Goal: Obtain resource: Download file/media

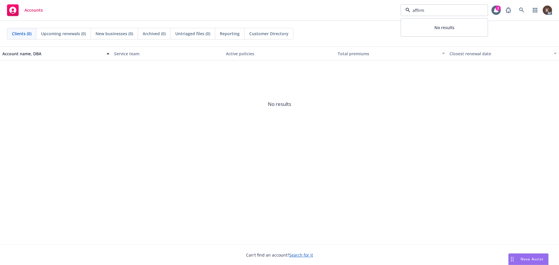
type input "affirm"
click at [521, 11] on icon at bounding box center [521, 10] width 5 height 5
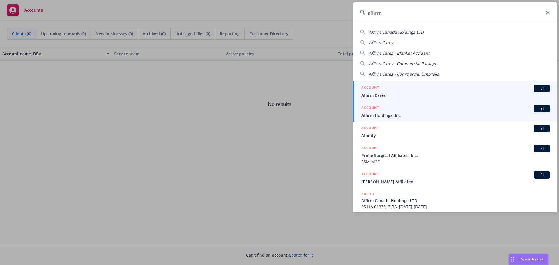
type input "affirm"
click at [396, 116] on span "Affirm Holdings, Inc." at bounding box center [455, 115] width 189 height 6
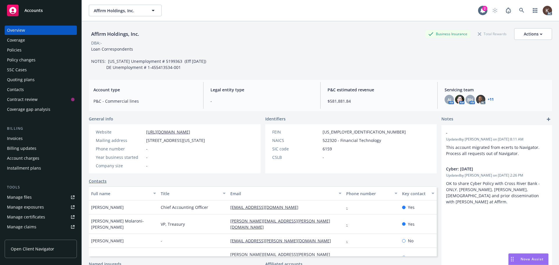
click at [23, 45] on div "Overview Coverage Policies Policy changes SSC Cases Quoting plans Contacts Cont…" at bounding box center [41, 70] width 72 height 89
click at [21, 50] on div "Policies" at bounding box center [14, 49] width 15 height 9
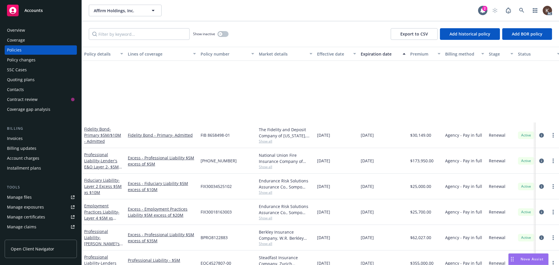
scroll to position [1863, 0]
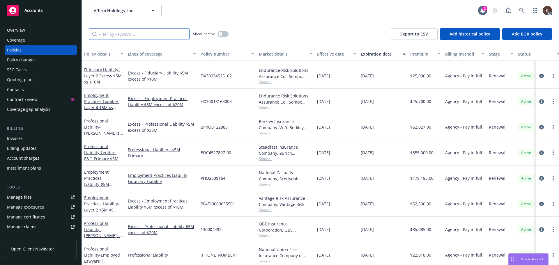
drag, startPoint x: 121, startPoint y: 33, endPoint x: 116, endPoint y: 33, distance: 5.5
click at [119, 32] on input "Filter by keyword..." at bounding box center [139, 34] width 101 height 12
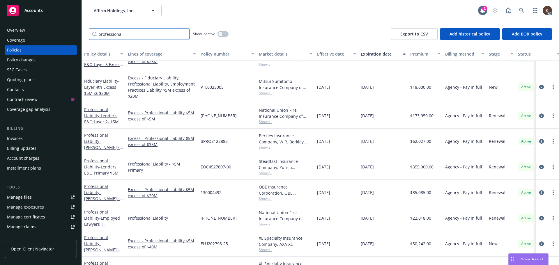
scroll to position [107, 0]
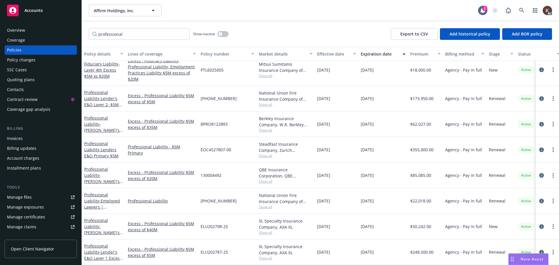
click at [268, 205] on span "Show all" at bounding box center [286, 207] width 54 height 5
click at [211, 203] on div "[PHONE_NUMBER]" at bounding box center [227, 201] width 58 height 26
click at [107, 200] on span "- Employed Lawyers | Employed Lawyers E&O" at bounding box center [102, 210] width 36 height 24
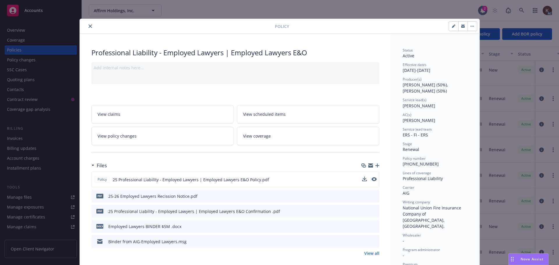
click at [356, 180] on div "Policy 25 Professional Liability - Employed Lawyers | Employed Lawyers E&O Poli…" at bounding box center [235, 180] width 288 height 16
click at [358, 180] on div "Policy 25 Professional Liability - Employed Lawyers | Employed Lawyers E&O Poli…" at bounding box center [235, 180] width 288 height 16
click at [362, 180] on icon "download file" at bounding box center [364, 179] width 5 height 5
click at [86, 26] on div "Policy" at bounding box center [280, 26] width 400 height 15
click at [87, 27] on button "close" at bounding box center [90, 26] width 7 height 7
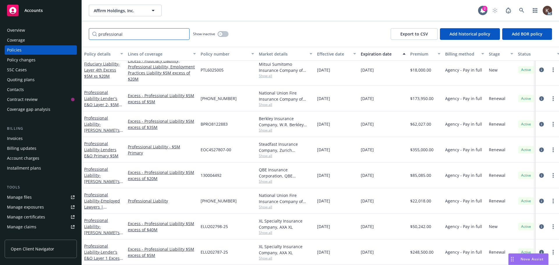
click at [128, 31] on input "professional" at bounding box center [139, 34] width 101 height 12
drag, startPoint x: 132, startPoint y: 34, endPoint x: 0, endPoint y: 21, distance: 132.9
click at [13, 34] on div "Accounts Overview Coverage Policies Policy changes SSC Cases Quoting plans Cont…" at bounding box center [279, 132] width 559 height 265
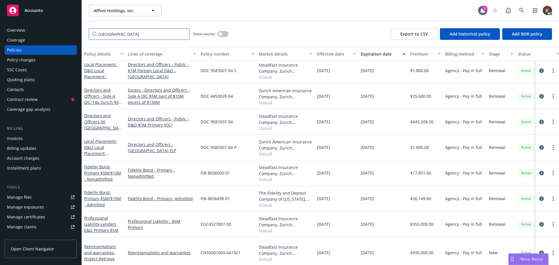
scroll to position [310, 0]
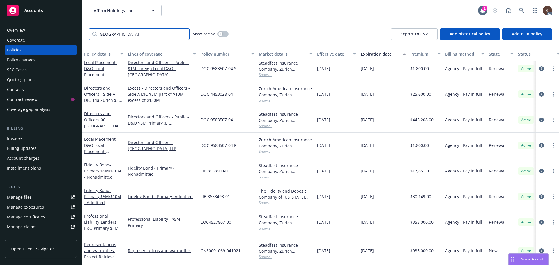
type input "[GEOGRAPHIC_DATA]"
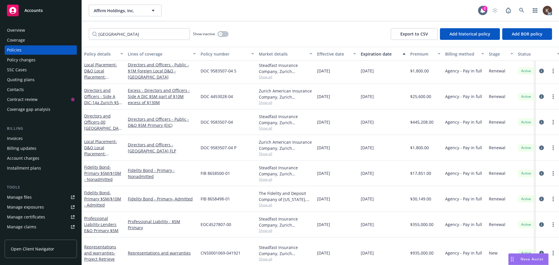
scroll to position [281, 0]
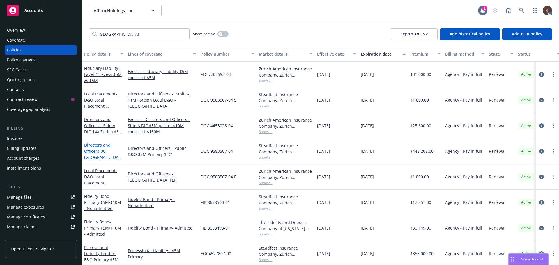
click at [97, 151] on link "Directors and Officers - 00 [GEOGRAPHIC_DATA] $5M Primary" at bounding box center [102, 154] width 37 height 24
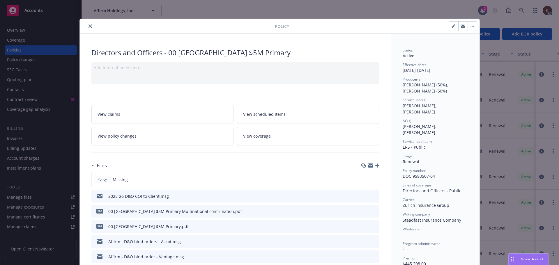
scroll to position [29, 0]
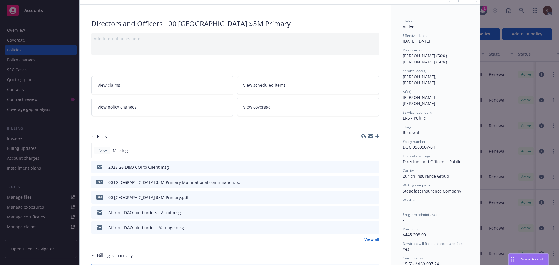
click at [362, 197] on icon "download file" at bounding box center [364, 196] width 4 height 3
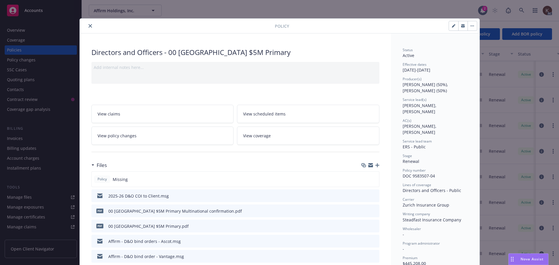
scroll to position [0, 0]
click at [84, 31] on div "Policy" at bounding box center [280, 26] width 400 height 15
click at [89, 28] on icon "close" at bounding box center [90, 25] width 3 height 3
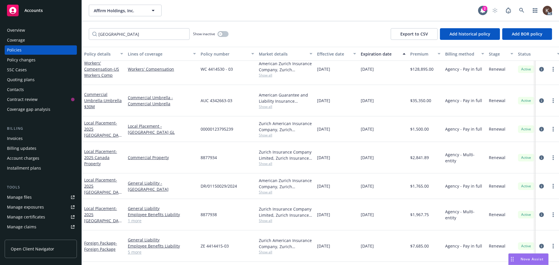
scroll to position [87, 0]
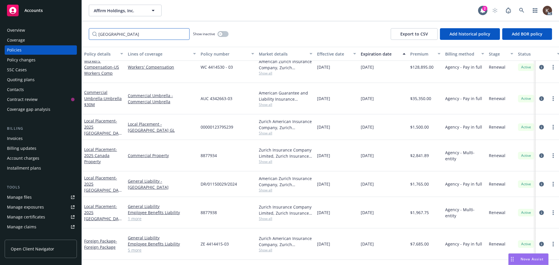
drag, startPoint x: 126, startPoint y: 34, endPoint x: 32, endPoint y: 38, distance: 94.1
click at [61, 38] on div "Accounts Overview Coverage Policies Policy changes SSC Cases Quoting plans Cont…" at bounding box center [279, 132] width 559 height 265
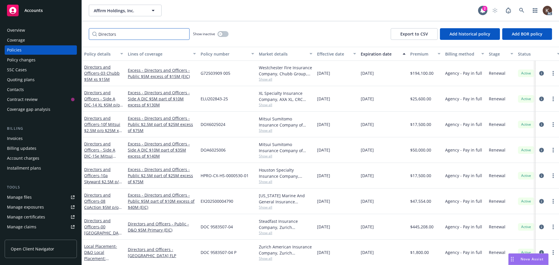
scroll to position [683, 0]
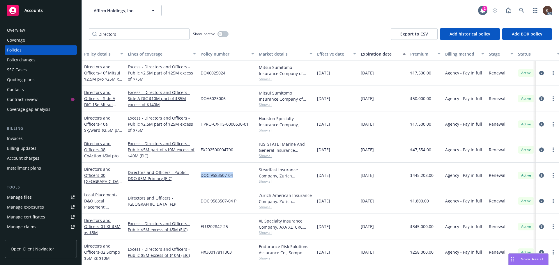
drag, startPoint x: 201, startPoint y: 172, endPoint x: 228, endPoint y: 171, distance: 27.1
click at [234, 172] on div "DOC 9583507-04" at bounding box center [227, 176] width 58 height 26
copy span "DOC 9583507-04"
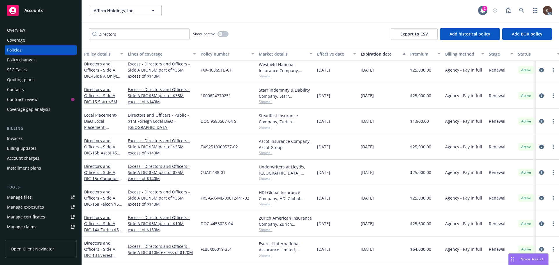
scroll to position [0, 0]
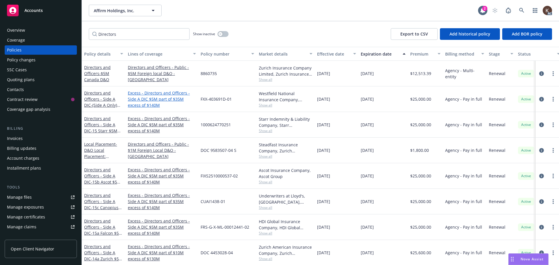
click at [160, 102] on link "Excess - Directors and Officers - Side A DIC $5M part of $35M excess of $140M" at bounding box center [162, 99] width 68 height 18
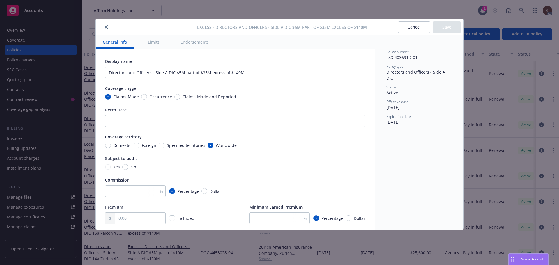
click at [106, 22] on div "Excess - Directors and Officers - Side A DIC $5M part of $35M excess of $140M C…" at bounding box center [279, 27] width 367 height 17
click at [109, 25] on button "close" at bounding box center [106, 27] width 7 height 7
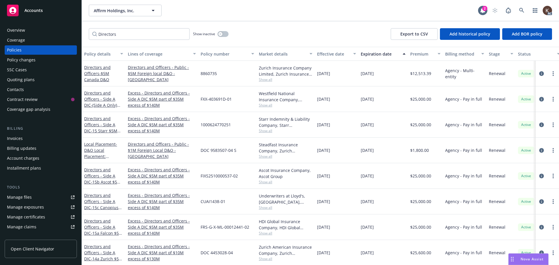
click at [107, 26] on div "Directors Show inactive Export to CSV Add historical policy Add BOR policy" at bounding box center [320, 34] width 477 height 26
click at [108, 105] on span "- (Side A Only) |15d Westfield $5M p/o $35M xs $140M Side A" at bounding box center [103, 114] width 38 height 24
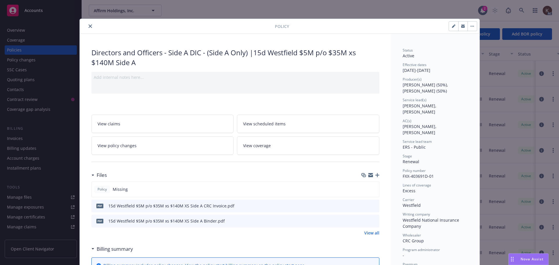
click at [364, 220] on button "download file" at bounding box center [364, 221] width 6 height 6
drag, startPoint x: 400, startPoint y: 171, endPoint x: 433, endPoint y: 170, distance: 32.9
click at [433, 170] on div "Policy number FXX-403691D-01" at bounding box center [435, 173] width 65 height 11
copy span "FXX-403691D-01"
click at [90, 26] on button "close" at bounding box center [90, 26] width 7 height 7
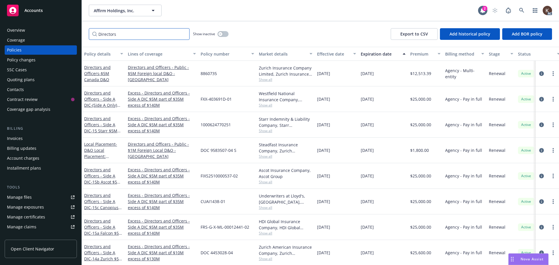
drag, startPoint x: 133, startPoint y: 39, endPoint x: 1, endPoint y: 14, distance: 134.3
click at [31, 22] on div "Accounts Overview Coverage Policies Policy changes SSC Cases Quoting plans Cont…" at bounding box center [279, 132] width 559 height 265
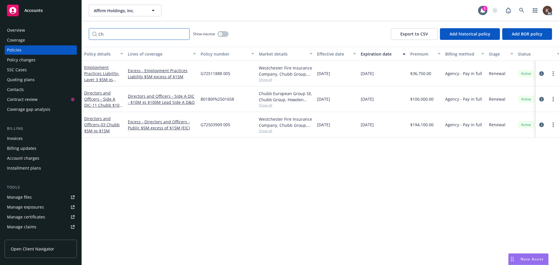
type input "C"
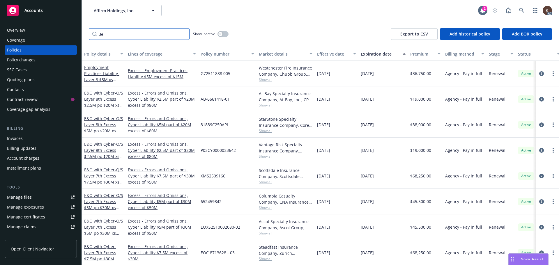
type input "B"
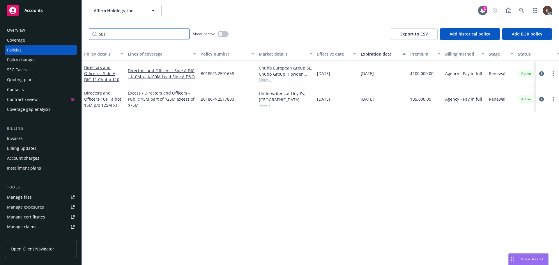
drag, startPoint x: 146, startPoint y: 31, endPoint x: 58, endPoint y: 25, distance: 87.9
click at [84, 32] on div "b01 Show inactive Export to CSV Add historical policy Add BOR policy" at bounding box center [320, 34] width 477 height 26
type input "Directors and Officers"
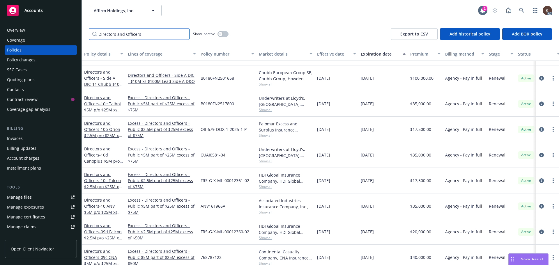
scroll to position [87, 0]
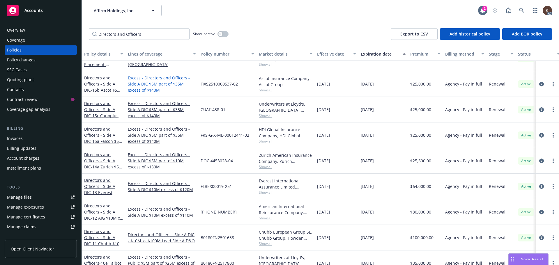
click at [147, 81] on link "Excess - Directors and Officers - Side A DIC $5M part of $35M excess of $140M" at bounding box center [162, 84] width 68 height 18
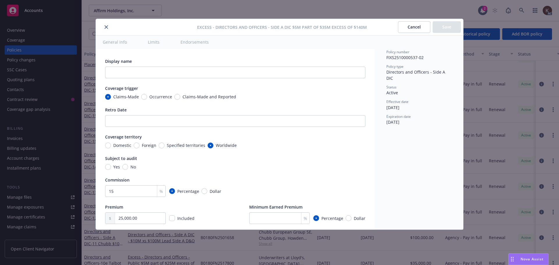
type input "Directors and Officers - Side A DIC $5M part of $35M excess of $140M"
click at [107, 27] on icon "close" at bounding box center [106, 26] width 3 height 3
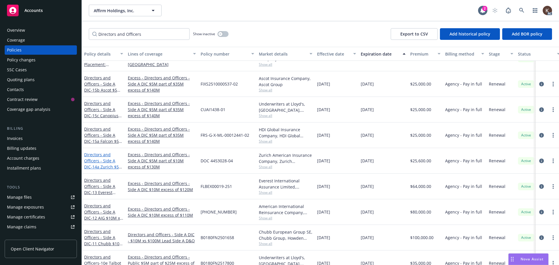
click at [112, 162] on link "Directors and Officers - Side A DIC - 14a Zurich $5M p/o $10M xs $130M" at bounding box center [103, 164] width 38 height 24
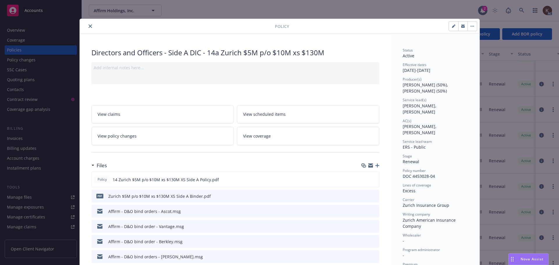
click at [362, 197] on icon "download file" at bounding box center [364, 196] width 5 height 5
click at [89, 26] on icon "close" at bounding box center [90, 25] width 3 height 3
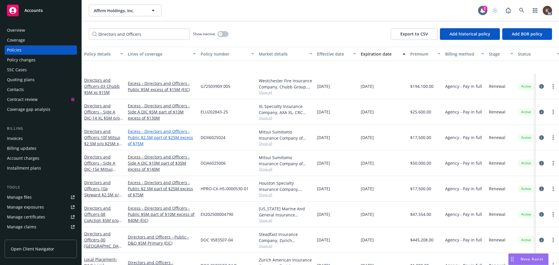
scroll to position [683, 0]
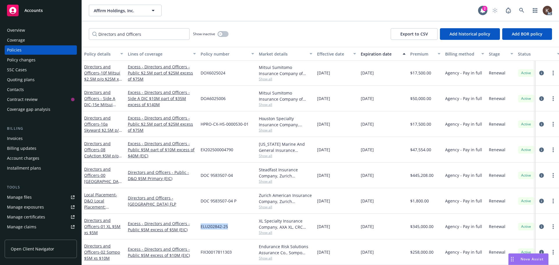
drag, startPoint x: 200, startPoint y: 226, endPoint x: 229, endPoint y: 223, distance: 28.9
click at [229, 223] on div "ELU202842-25" at bounding box center [227, 227] width 58 height 26
copy span "ELU202842-25"
drag, startPoint x: 201, startPoint y: 248, endPoint x: 234, endPoint y: 251, distance: 32.8
click at [234, 251] on div "FIX30017811303" at bounding box center [227, 253] width 58 height 26
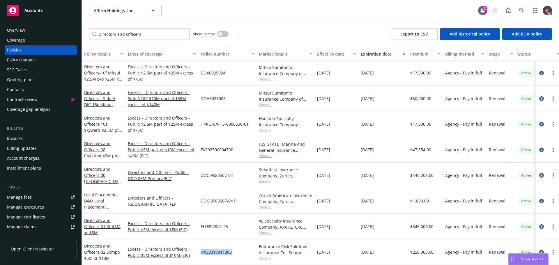
copy span "FIX30017811303"
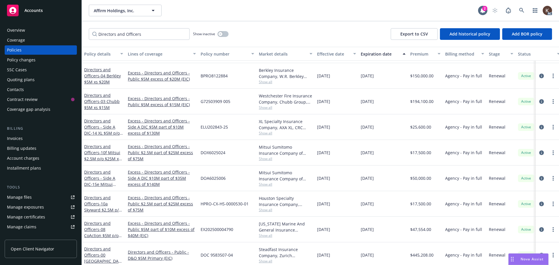
scroll to position [595, 0]
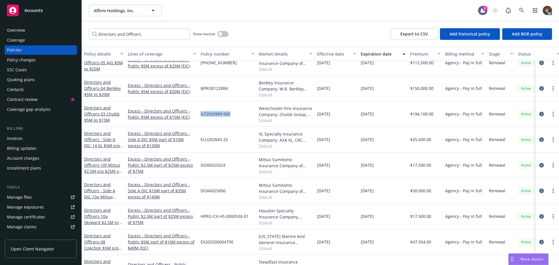
drag, startPoint x: 197, startPoint y: 115, endPoint x: 235, endPoint y: 116, distance: 37.6
click at [238, 118] on div "Directors and Officers - 03 Chubb $5M xs $15M Excess - Directors and Officers -…" at bounding box center [363, 114] width 562 height 26
copy div "G72503909 005"
drag, startPoint x: 199, startPoint y: 89, endPoint x: 230, endPoint y: 88, distance: 31.2
click at [230, 88] on div "BPRO8122884" at bounding box center [227, 89] width 58 height 26
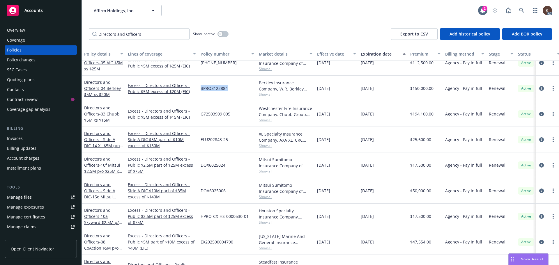
copy span "BPRO8122884"
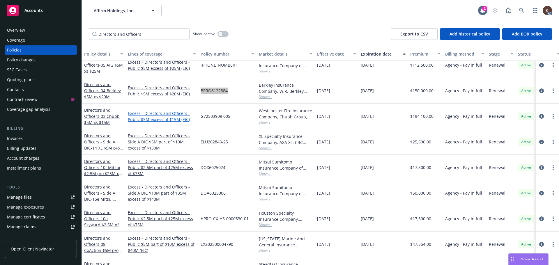
scroll to position [566, 0]
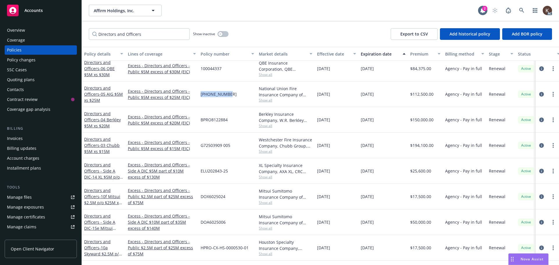
drag, startPoint x: 229, startPoint y: 95, endPoint x: 198, endPoint y: 95, distance: 31.5
click at [198, 95] on div "Directors and Officers - 05 AIG $5M xs $25M Excess - Directors and Officers - P…" at bounding box center [363, 95] width 562 height 26
copy div "[PHONE_NUMBER]"
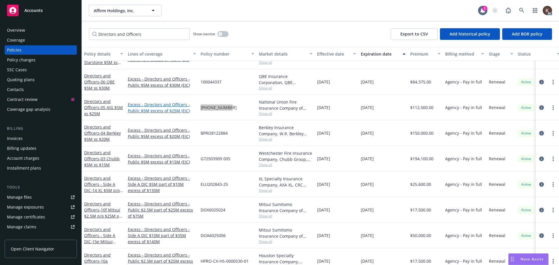
scroll to position [537, 0]
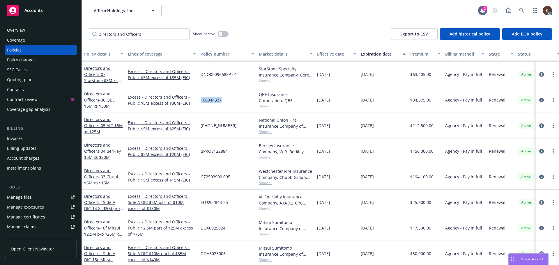
drag, startPoint x: 198, startPoint y: 101, endPoint x: 222, endPoint y: 100, distance: 23.3
click at [222, 100] on div "100044337" at bounding box center [227, 100] width 58 height 26
copy span "100044337"
drag, startPoint x: 199, startPoint y: 73, endPoint x: 238, endPoint y: 75, distance: 39.4
click at [238, 75] on div "DNO00096688P-01" at bounding box center [227, 75] width 58 height 26
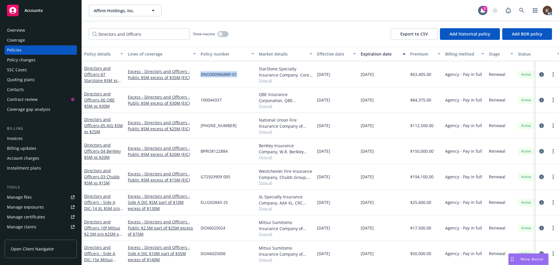
copy span "DNO00096688P-01"
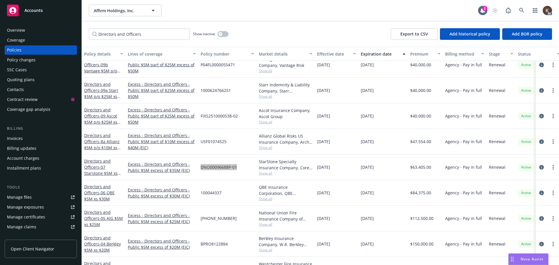
scroll to position [450, 0]
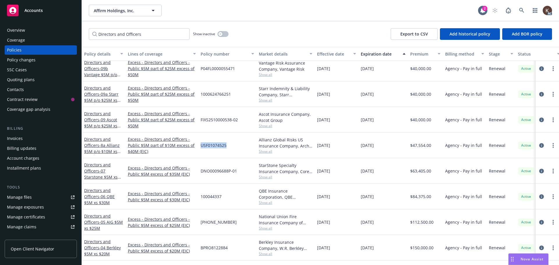
drag, startPoint x: 201, startPoint y: 143, endPoint x: 228, endPoint y: 145, distance: 26.9
click at [228, 145] on div "USF01074525" at bounding box center [227, 146] width 58 height 26
copy span "USF01074525"
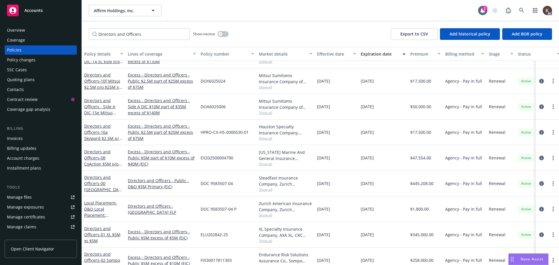
scroll to position [683, 0]
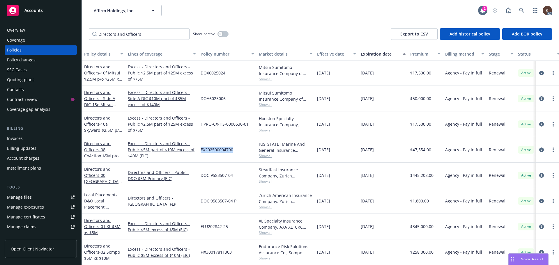
drag, startPoint x: 199, startPoint y: 145, endPoint x: 240, endPoint y: 145, distance: 40.2
click at [240, 145] on div "EX202500004790" at bounding box center [227, 150] width 58 height 26
click at [87, 150] on span "- 08 CoAction $5M p/o $10M xs $40M" at bounding box center [103, 156] width 38 height 18
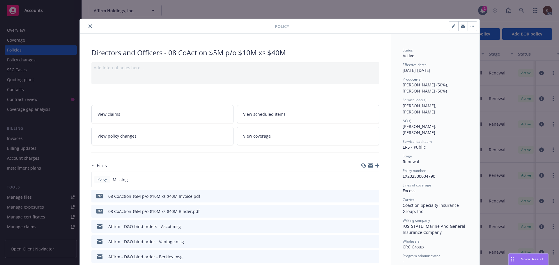
click at [364, 211] on icon "download file" at bounding box center [364, 211] width 5 height 5
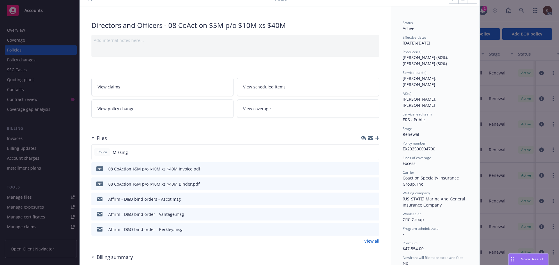
scroll to position [58, 0]
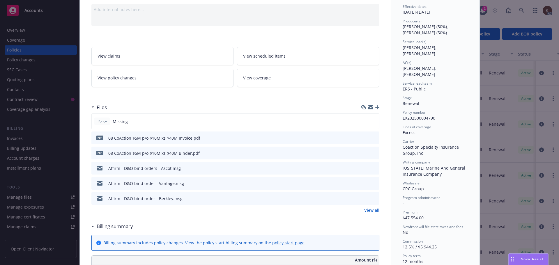
click at [362, 167] on icon "download file" at bounding box center [364, 168] width 5 height 5
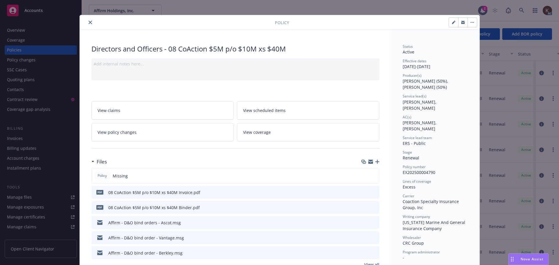
scroll to position [0, 0]
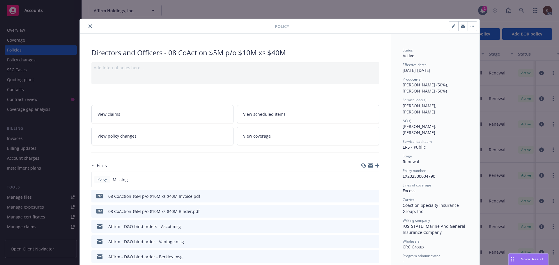
click at [87, 28] on button "close" at bounding box center [90, 26] width 7 height 7
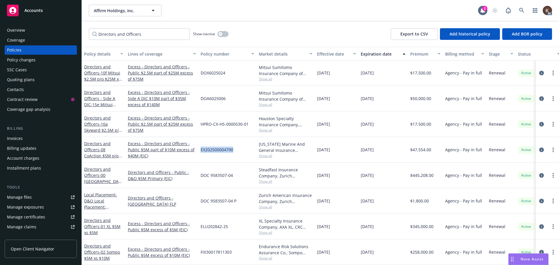
drag, startPoint x: 200, startPoint y: 145, endPoint x: 241, endPoint y: 145, distance: 41.3
click at [241, 145] on div "EX202500004790" at bounding box center [227, 150] width 58 height 26
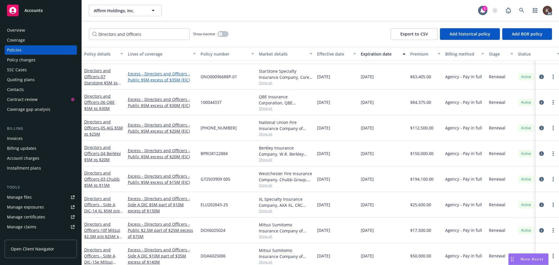
scroll to position [450, 0]
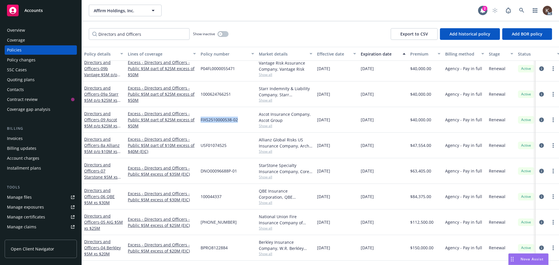
drag, startPoint x: 201, startPoint y: 120, endPoint x: 241, endPoint y: 123, distance: 40.9
click at [241, 123] on div "FIXS2510000538-02" at bounding box center [227, 120] width 58 height 26
drag, startPoint x: 201, startPoint y: 93, endPoint x: 241, endPoint y: 94, distance: 40.2
click at [241, 94] on div "1000624766251" at bounding box center [227, 95] width 58 height 26
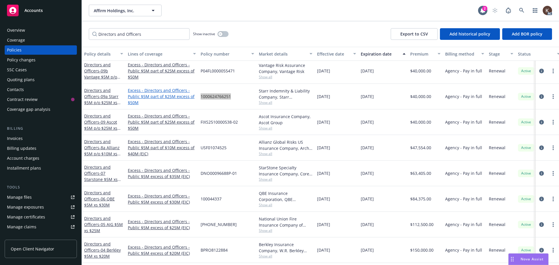
scroll to position [421, 0]
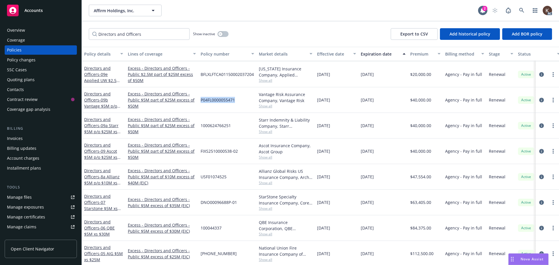
drag, startPoint x: 201, startPoint y: 98, endPoint x: 235, endPoint y: 103, distance: 33.5
click at [235, 103] on span "P04FL0000055471" at bounding box center [218, 100] width 34 height 6
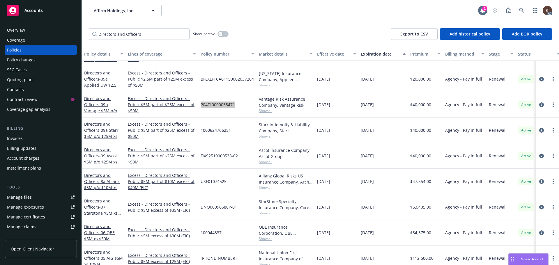
scroll to position [363, 0]
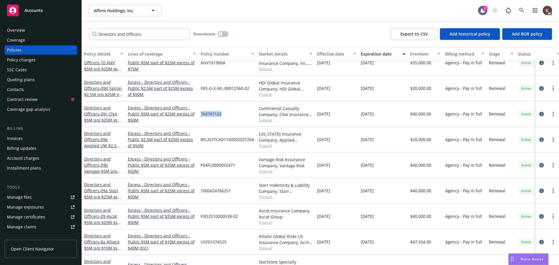
drag, startPoint x: 199, startPoint y: 113, endPoint x: 224, endPoint y: 115, distance: 26.0
click at [224, 115] on div "768787122" at bounding box center [227, 114] width 58 height 26
drag, startPoint x: 200, startPoint y: 88, endPoint x: 249, endPoint y: 90, distance: 48.9
click at [249, 90] on div "FRS-G-X-ML-00012360-02" at bounding box center [227, 89] width 58 height 26
drag, startPoint x: 202, startPoint y: 140, endPoint x: 254, endPoint y: 143, distance: 52.2
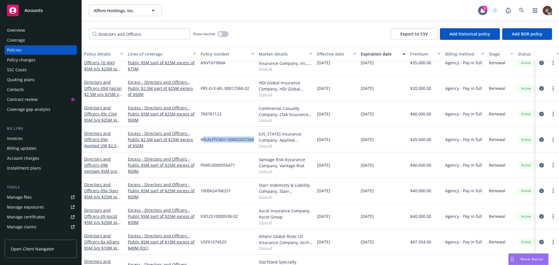
click at [254, 143] on div "BFLXLFTCA01150002037204" at bounding box center [227, 140] width 58 height 26
click at [223, 146] on div "BFLXLFTCA01150002037204" at bounding box center [227, 140] width 58 height 26
drag, startPoint x: 200, startPoint y: 140, endPoint x: 253, endPoint y: 143, distance: 53.4
click at [253, 143] on div "BFLXLFTCA01150002037204" at bounding box center [227, 140] width 58 height 26
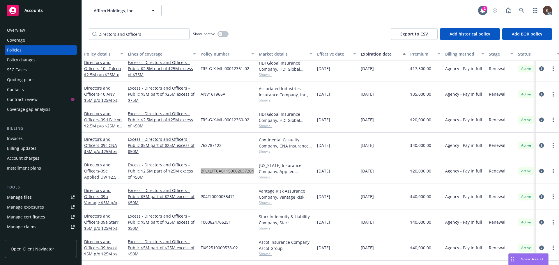
scroll to position [304, 0]
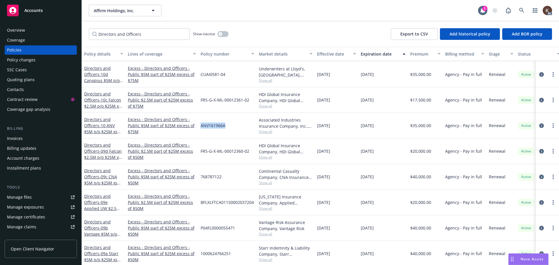
drag, startPoint x: 201, startPoint y: 125, endPoint x: 229, endPoint y: 126, distance: 28.0
click at [229, 126] on div "ANV161966A" at bounding box center [227, 126] width 58 height 26
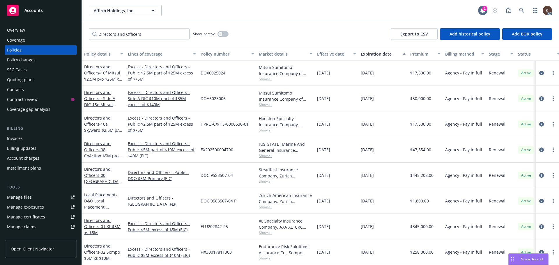
scroll to position [683, 0]
drag, startPoint x: 202, startPoint y: 121, endPoint x: 248, endPoint y: 119, distance: 46.3
click at [248, 121] on span "HPRO-CX-HS-0000530-01" at bounding box center [225, 124] width 48 height 6
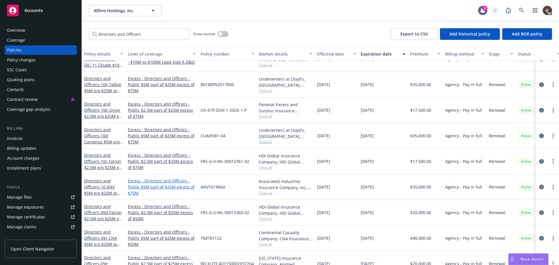
scroll to position [246, 0]
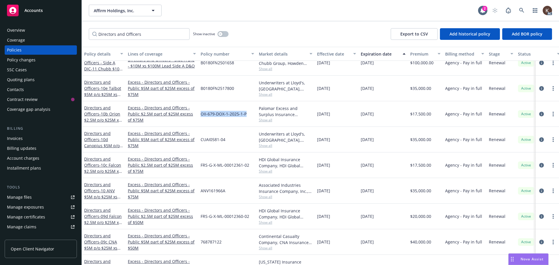
drag, startPoint x: 201, startPoint y: 114, endPoint x: 247, endPoint y: 113, distance: 46.3
click at [247, 113] on div "OII-679-DOX-1-2025-1-P" at bounding box center [227, 114] width 58 height 26
drag, startPoint x: 198, startPoint y: 166, endPoint x: 247, endPoint y: 169, distance: 49.3
click at [247, 169] on div "Directors and Officers - 10c Falcon $2.5M p/o $25M xs $75M Excess - Directors a…" at bounding box center [363, 166] width 562 height 26
click at [249, 168] on div "FRS-G-X-ML-00012361-02" at bounding box center [227, 166] width 58 height 26
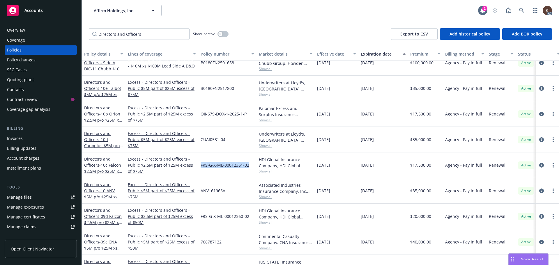
drag, startPoint x: 249, startPoint y: 165, endPoint x: 200, endPoint y: 166, distance: 48.9
click at [200, 166] on div "FRS-G-X-ML-00012361-02" at bounding box center [227, 166] width 58 height 26
drag, startPoint x: 202, startPoint y: 142, endPoint x: 223, endPoint y: 140, distance: 20.7
click at [223, 140] on span "CUAI0581-04" at bounding box center [213, 140] width 25 height 6
click at [227, 143] on div "CUAI0581-04" at bounding box center [227, 140] width 58 height 26
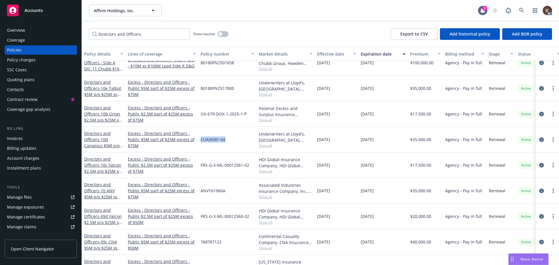
drag, startPoint x: 234, startPoint y: 141, endPoint x: 201, endPoint y: 141, distance: 33.8
click at [201, 141] on div "CUAI0581-04" at bounding box center [227, 140] width 58 height 26
drag, startPoint x: 201, startPoint y: 87, endPoint x: 239, endPoint y: 91, distance: 37.8
click at [239, 91] on div "B0180FN2517800" at bounding box center [227, 89] width 58 height 26
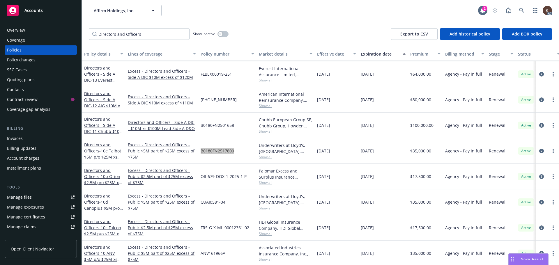
scroll to position [188, 0]
drag, startPoint x: 199, startPoint y: 125, endPoint x: 216, endPoint y: 128, distance: 16.8
click at [241, 126] on div "B0180FN2501658" at bounding box center [227, 126] width 58 height 26
drag, startPoint x: 215, startPoint y: 128, endPoint x: 230, endPoint y: 130, distance: 14.5
click at [230, 130] on div "B0180FN2501658" at bounding box center [227, 126] width 58 height 26
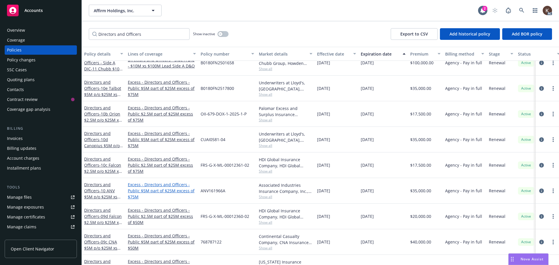
scroll to position [217, 0]
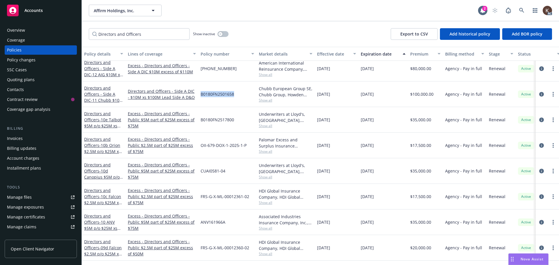
drag, startPoint x: 201, startPoint y: 93, endPoint x: 243, endPoint y: 94, distance: 42.5
click at [243, 94] on div "B0180FN2501658" at bounding box center [227, 95] width 58 height 26
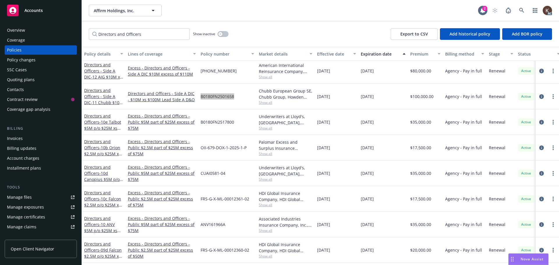
scroll to position [188, 0]
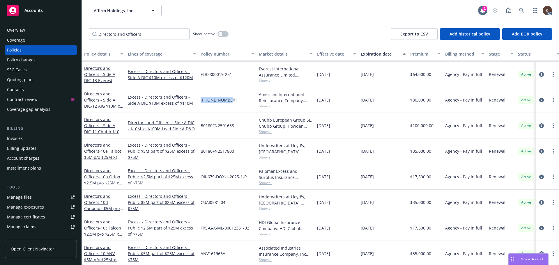
drag, startPoint x: 200, startPoint y: 100, endPoint x: 230, endPoint y: 100, distance: 29.7
click at [230, 100] on div "[PHONE_NUMBER]" at bounding box center [227, 100] width 58 height 26
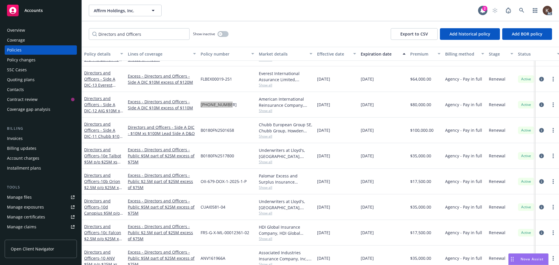
scroll to position [159, 0]
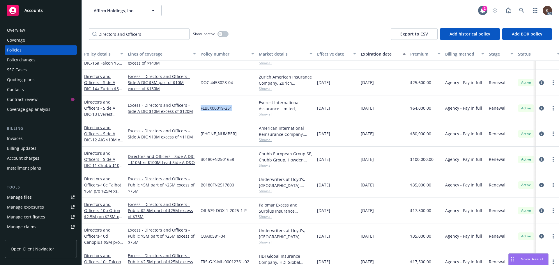
drag, startPoint x: 201, startPoint y: 108, endPoint x: 232, endPoint y: 111, distance: 31.0
click at [232, 111] on span "FLBEX00019-251" at bounding box center [216, 108] width 31 height 6
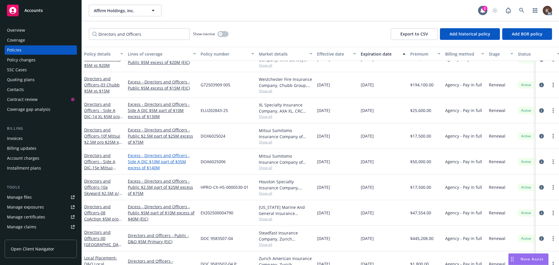
scroll to position [537, 0]
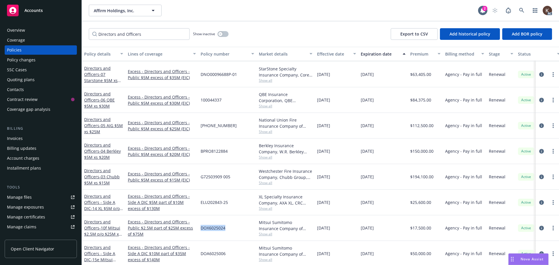
drag, startPoint x: 199, startPoint y: 229, endPoint x: 227, endPoint y: 229, distance: 28.2
click at [227, 229] on div "DOX6025024" at bounding box center [227, 228] width 58 height 26
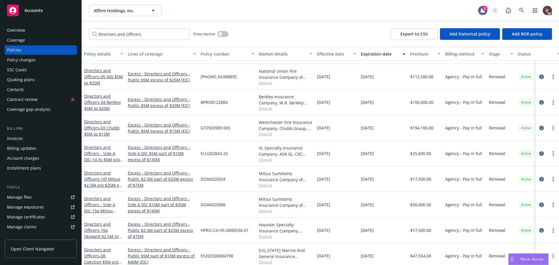
scroll to position [582, 0]
drag, startPoint x: 201, startPoint y: 153, endPoint x: 229, endPoint y: 154, distance: 28.8
click at [229, 154] on div "ELU202843-25" at bounding box center [227, 153] width 58 height 26
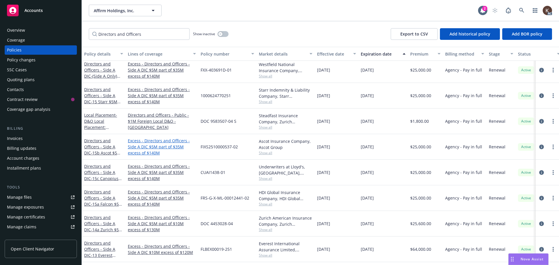
scroll to position [87, 0]
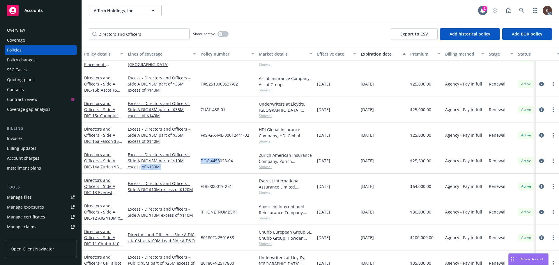
drag, startPoint x: 197, startPoint y: 162, endPoint x: 221, endPoint y: 162, distance: 23.9
click at [221, 162] on div "Directors and Officers - Side A DIC - 14a Zurich $5M p/o $10M xs $130M Excess -…" at bounding box center [363, 161] width 562 height 26
click at [232, 165] on div "DOC 4453028-04" at bounding box center [227, 161] width 58 height 26
click at [212, 163] on span "DOC 4453028-04" at bounding box center [217, 161] width 32 height 6
drag, startPoint x: 200, startPoint y: 161, endPoint x: 234, endPoint y: 161, distance: 33.2
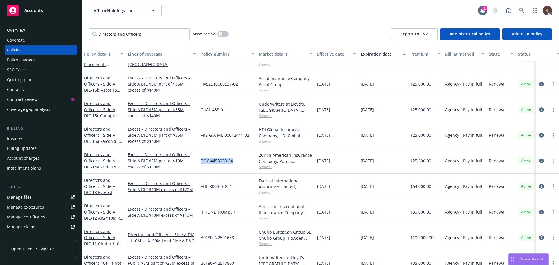
click at [234, 161] on div "DOC 4453028-04" at bounding box center [227, 161] width 58 height 26
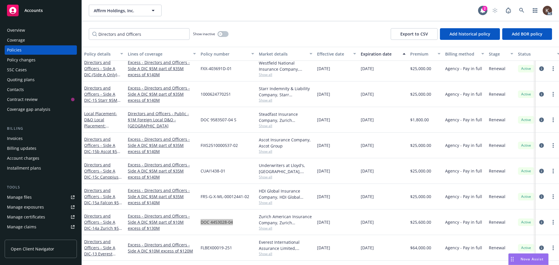
scroll to position [29, 0]
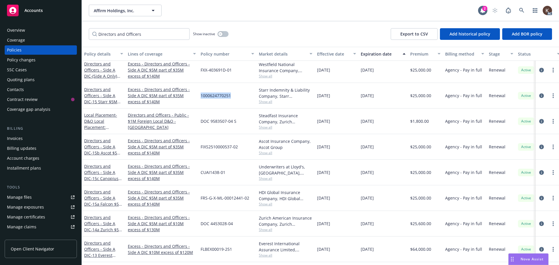
drag, startPoint x: 201, startPoint y: 97, endPoint x: 230, endPoint y: 96, distance: 28.8
click at [230, 96] on span "1000624770251" at bounding box center [216, 96] width 30 height 6
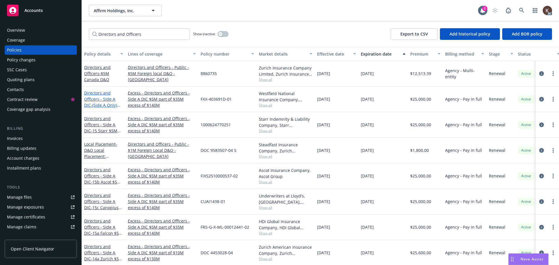
click at [113, 106] on span "- (Side A Only) |15d Westfield $5M p/o $35M xs $140M Side A" at bounding box center [103, 114] width 38 height 24
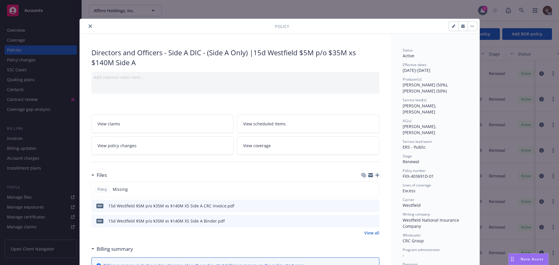
click at [89, 25] on icon "close" at bounding box center [90, 25] width 3 height 3
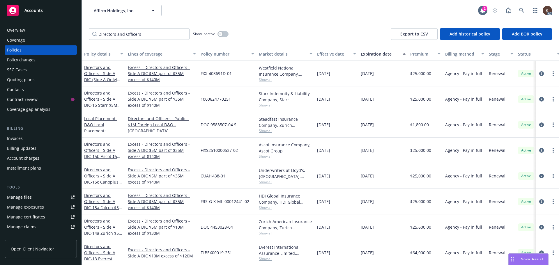
scroll to position [29, 0]
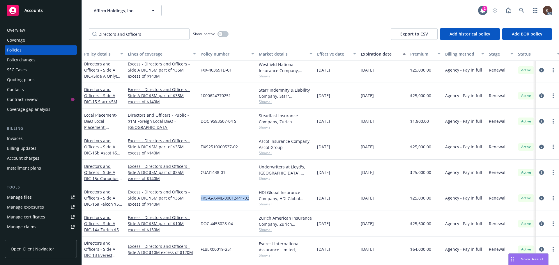
drag, startPoint x: 200, startPoint y: 196, endPoint x: 253, endPoint y: 197, distance: 53.0
click at [253, 197] on div "FRS-G-X-ML-00012441-02" at bounding box center [227, 198] width 58 height 26
drag, startPoint x: 200, startPoint y: 146, endPoint x: 240, endPoint y: 148, distance: 39.9
click at [240, 148] on div "FIXS2510000537-02" at bounding box center [227, 147] width 58 height 26
drag, startPoint x: 201, startPoint y: 172, endPoint x: 234, endPoint y: 173, distance: 33.2
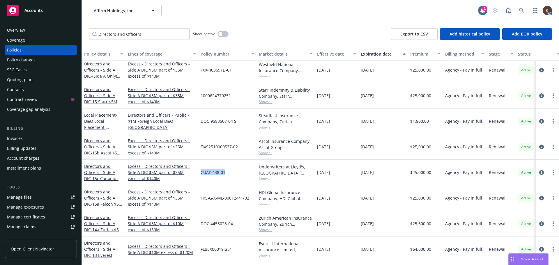
click at [234, 173] on div "CUAI1438-01" at bounding box center [227, 173] width 58 height 26
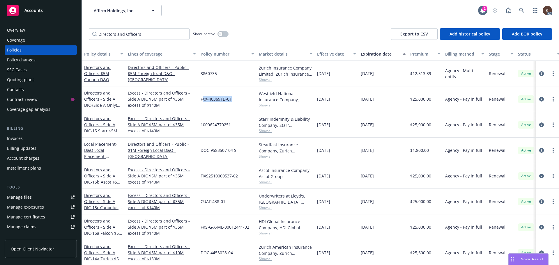
drag, startPoint x: 203, startPoint y: 99, endPoint x: 235, endPoint y: 100, distance: 32.3
click at [235, 100] on div "FXX-403691D-01" at bounding box center [227, 99] width 58 height 26
drag, startPoint x: 233, startPoint y: 100, endPoint x: 201, endPoint y: 100, distance: 31.7
click at [201, 100] on div "FXX-403691D-01" at bounding box center [227, 99] width 58 height 26
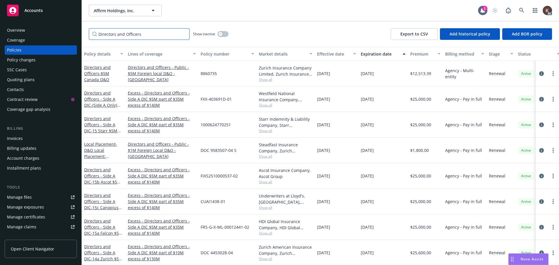
click at [107, 36] on input "Directors and Officers" at bounding box center [139, 34] width 101 height 12
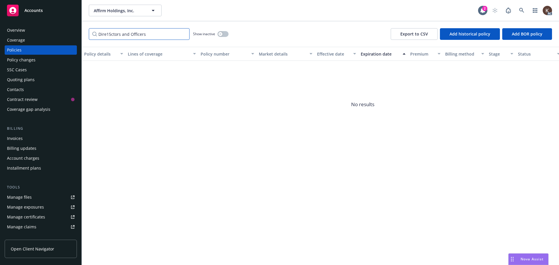
drag, startPoint x: 150, startPoint y: 35, endPoint x: 72, endPoint y: 38, distance: 78.1
click at [80, 37] on div "Accounts Overview Coverage Policies Policy changes SSC Cases Quoting plans Cont…" at bounding box center [279, 132] width 559 height 265
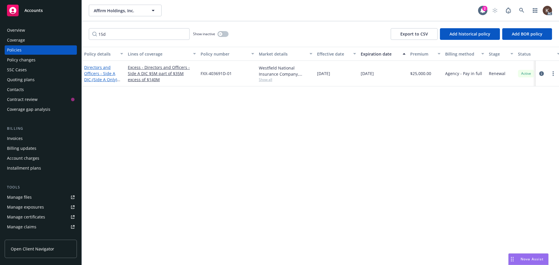
click at [103, 79] on span "- (Side A Only) |15d Westfield $5M p/o $35M xs $140M Side A" at bounding box center [103, 89] width 38 height 24
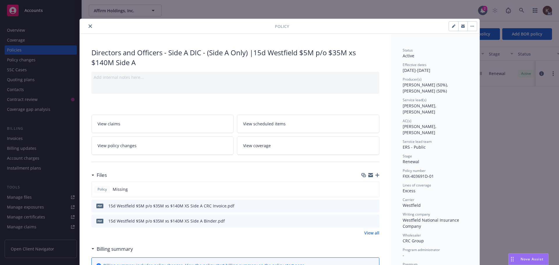
scroll to position [17, 0]
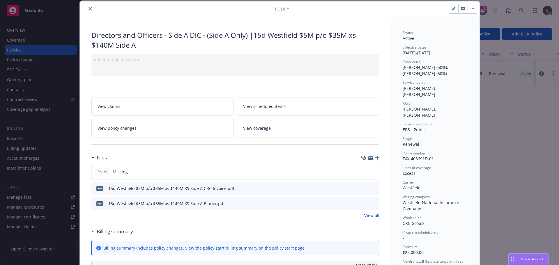
click at [87, 11] on button "close" at bounding box center [90, 8] width 7 height 7
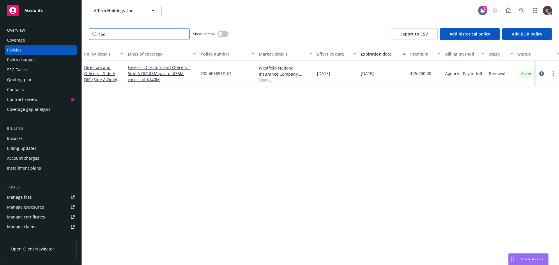
drag, startPoint x: 139, startPoint y: 37, endPoint x: 7, endPoint y: 47, distance: 132.6
click at [25, 45] on div "Accounts Overview Coverage Policies Policy changes SSC Cases Quoting plans Cont…" at bounding box center [279, 132] width 559 height 265
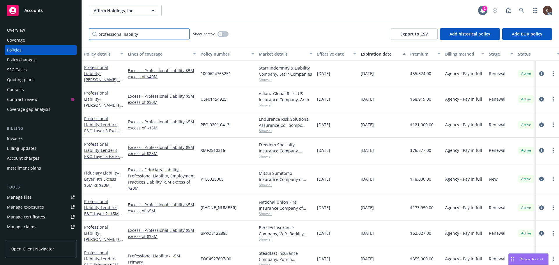
drag, startPoint x: 145, startPoint y: 29, endPoint x: 23, endPoint y: 33, distance: 121.7
click at [29, 32] on div "Accounts Overview Coverage Policies Policy changes SSC Cases Quoting plans Cont…" at bounding box center [279, 132] width 559 height 265
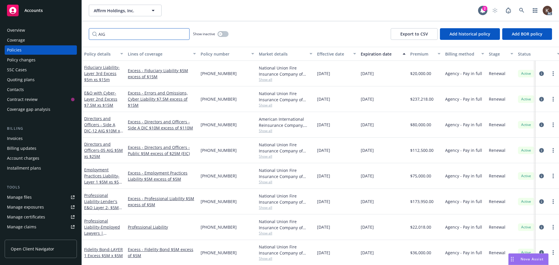
drag, startPoint x: 92, startPoint y: 32, endPoint x: 39, endPoint y: 40, distance: 53.5
click at [67, 35] on div "Accounts Overview Coverage Policies Policy changes SSC Cases Quoting plans Cont…" at bounding box center [279, 132] width 559 height 265
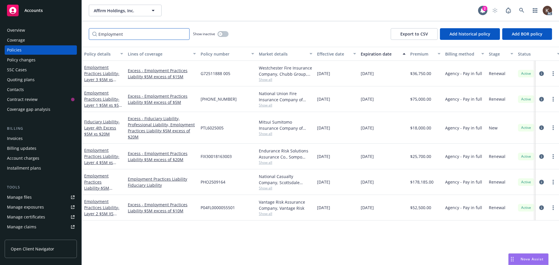
drag, startPoint x: 146, startPoint y: 35, endPoint x: 14, endPoint y: 33, distance: 132.8
click at [45, 34] on div "Accounts Overview Coverage Policies Policy changes SSC Cases Quoting plans Cont…" at bounding box center [279, 132] width 559 height 265
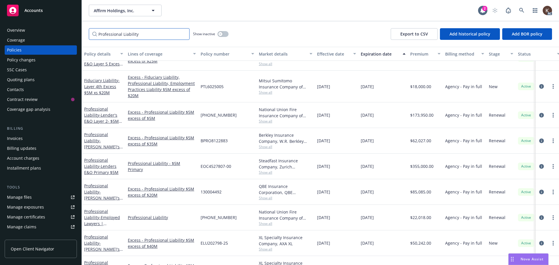
scroll to position [107, 0]
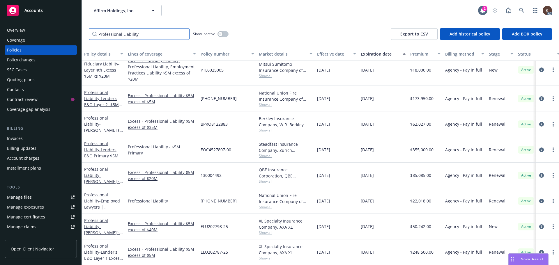
type input "Professional Liability"
drag, startPoint x: 201, startPoint y: 146, endPoint x: 236, endPoint y: 146, distance: 34.4
click at [236, 146] on div "EOC4527807-00" at bounding box center [227, 150] width 58 height 26
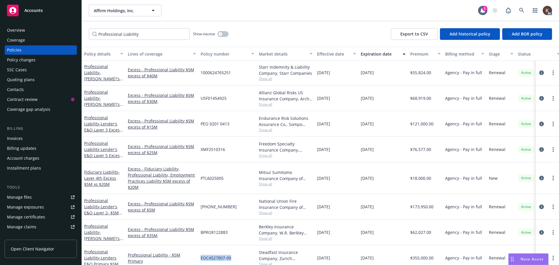
scroll to position [0, 0]
drag, startPoint x: 154, startPoint y: 248, endPoint x: 164, endPoint y: 250, distance: 10.4
click at [155, 248] on div "Professional Liability - $5M Primary" at bounding box center [161, 259] width 73 height 26
click at [104, 79] on span "- [PERSON_NAME]'s E&O Layer 8th Excess - $5M xs $40M" at bounding box center [103, 86] width 39 height 30
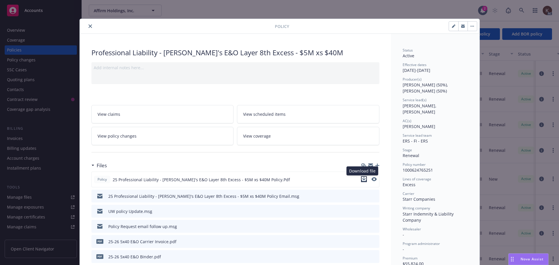
click at [362, 178] on icon "download file" at bounding box center [364, 179] width 5 height 5
click at [89, 25] on icon "close" at bounding box center [90, 25] width 3 height 3
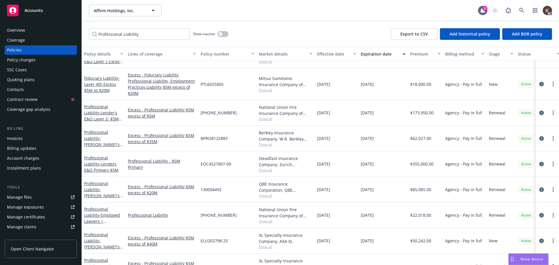
scroll to position [107, 0]
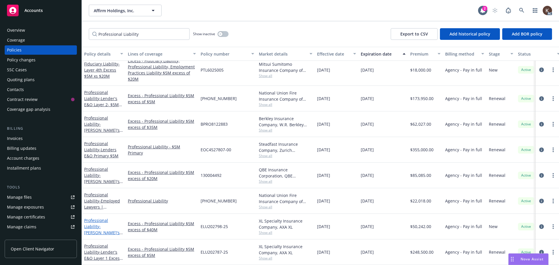
drag, startPoint x: 107, startPoint y: 222, endPoint x: 99, endPoint y: 216, distance: 10.2
click at [99, 218] on link "Professional Liability - [PERSON_NAME]'s E&O Layer 9th Excess $5M xs $45M" at bounding box center [102, 236] width 36 height 36
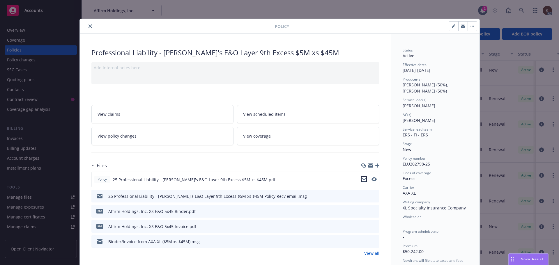
click at [362, 179] on icon "download file" at bounding box center [364, 179] width 5 height 5
click at [90, 24] on button "close" at bounding box center [90, 26] width 7 height 7
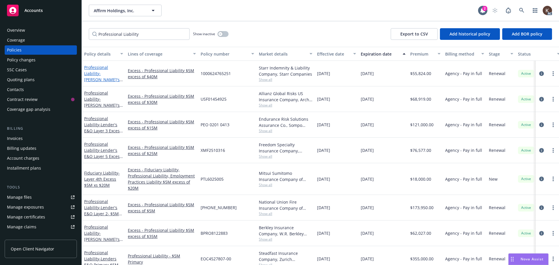
click at [96, 79] on span "- [PERSON_NAME]'s E&O Layer 8th Excess - $5M xs $40M" at bounding box center [103, 86] width 39 height 30
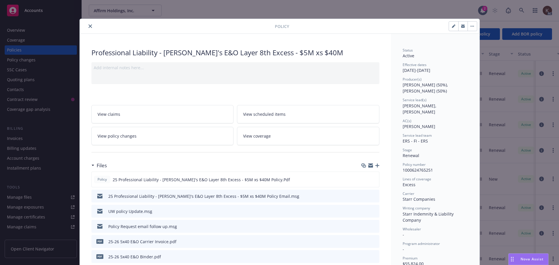
scroll to position [17, 0]
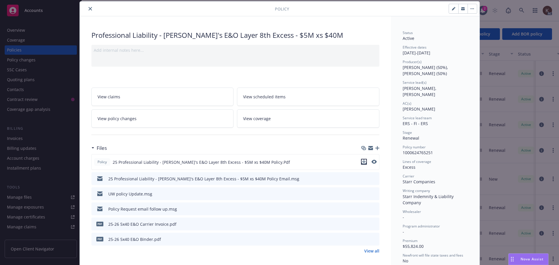
click at [364, 163] on button "download file" at bounding box center [364, 162] width 6 height 6
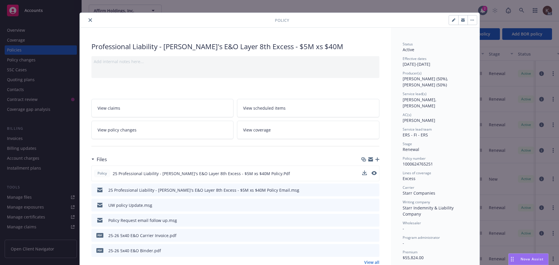
scroll to position [0, 0]
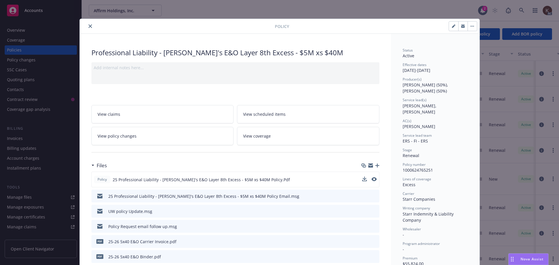
click at [89, 26] on icon "close" at bounding box center [90, 25] width 3 height 3
click at [87, 23] on button "close" at bounding box center [90, 26] width 7 height 7
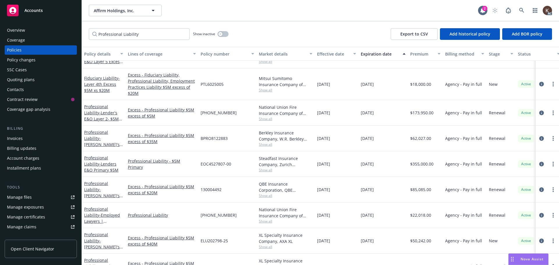
scroll to position [107, 0]
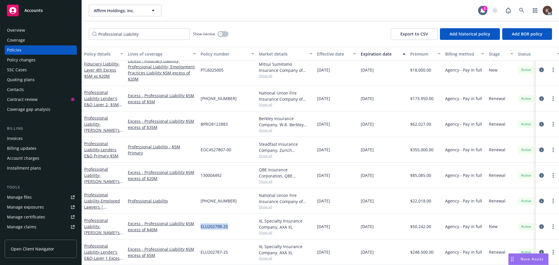
drag, startPoint x: 201, startPoint y: 223, endPoint x: 228, endPoint y: 223, distance: 27.4
click at [228, 223] on div "ELU202798-25" at bounding box center [227, 227] width 58 height 26
